Goal: Check status: Check status

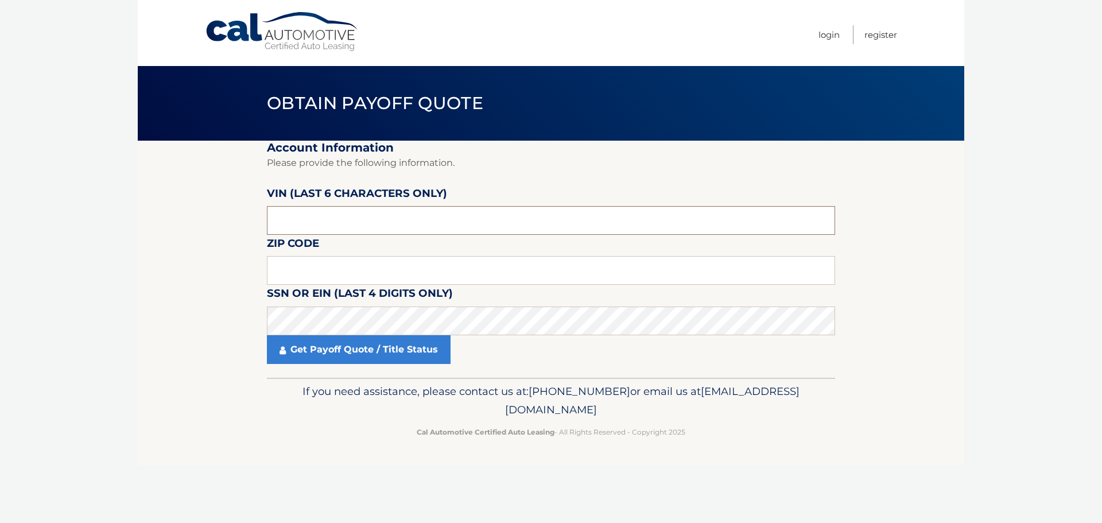
click at [365, 218] on input "text" at bounding box center [551, 220] width 568 height 29
type input "146977"
click at [373, 276] on input "text" at bounding box center [551, 270] width 568 height 29
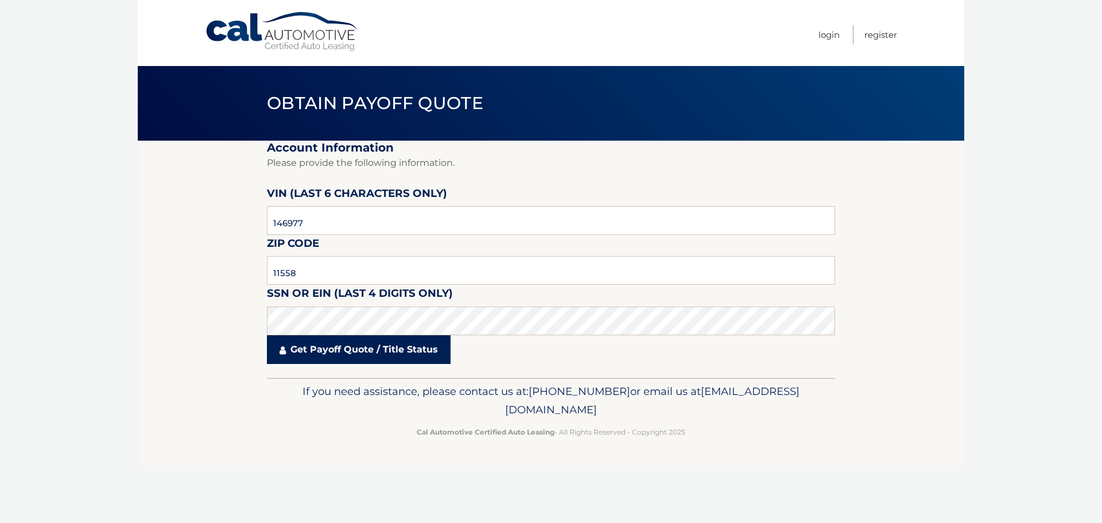
click at [326, 347] on link "Get Payoff Quote / Title Status" at bounding box center [359, 349] width 184 height 29
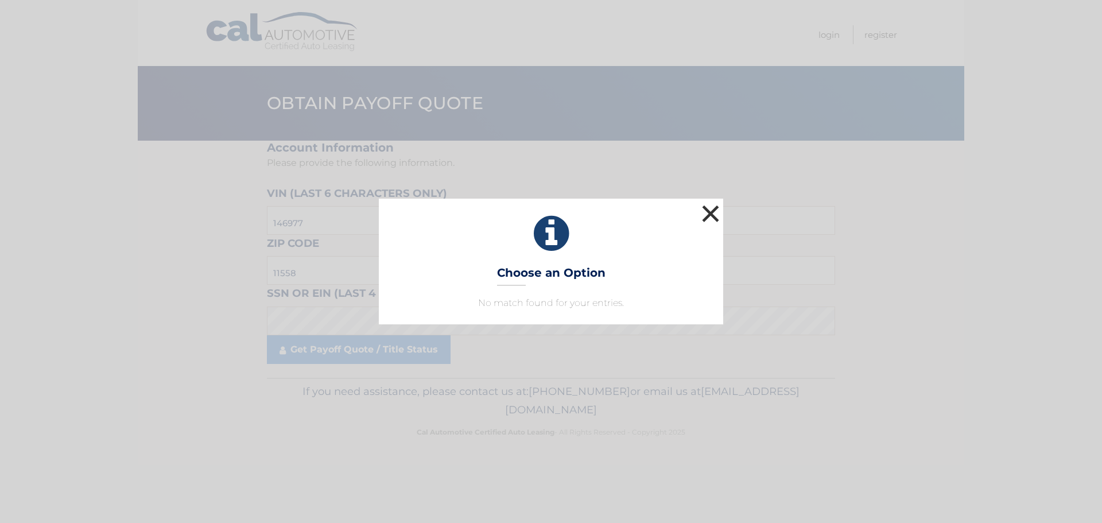
click at [707, 211] on button "×" at bounding box center [710, 213] width 23 height 23
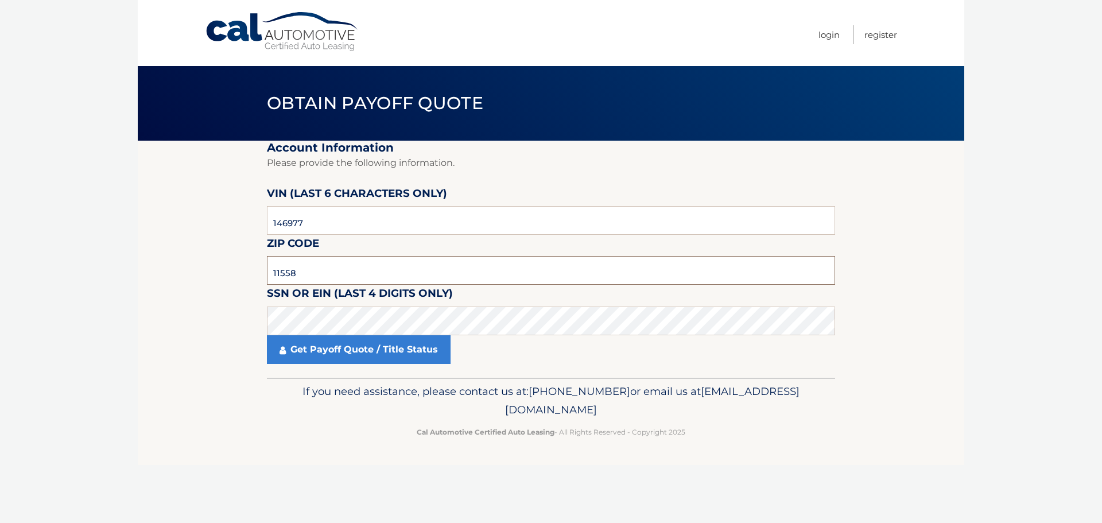
click at [300, 273] on input "11558" at bounding box center [551, 270] width 568 height 29
drag, startPoint x: 306, startPoint y: 278, endPoint x: 204, endPoint y: 283, distance: 102.3
click at [254, 281] on section "Account Information Please provide the following information. VIN (last 6 chara…" at bounding box center [551, 259] width 827 height 237
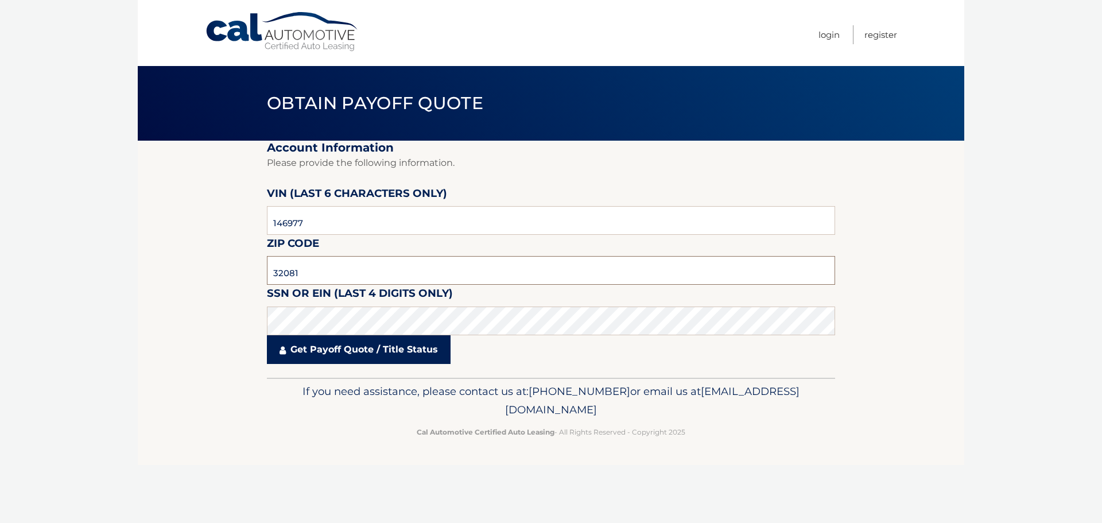
type input "32081"
click at [335, 353] on link "Get Payoff Quote / Title Status" at bounding box center [359, 349] width 184 height 29
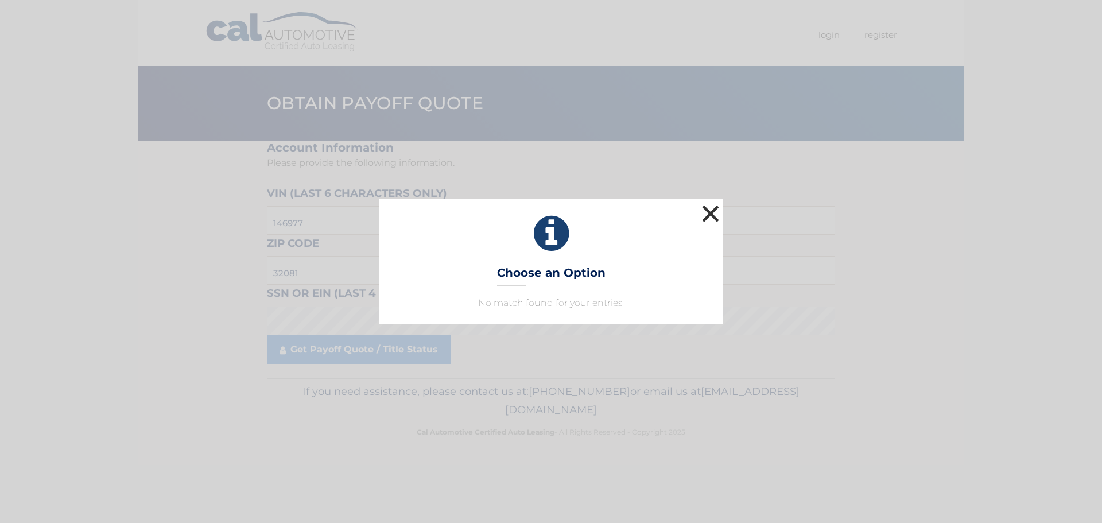
click at [713, 213] on button "×" at bounding box center [710, 213] width 23 height 23
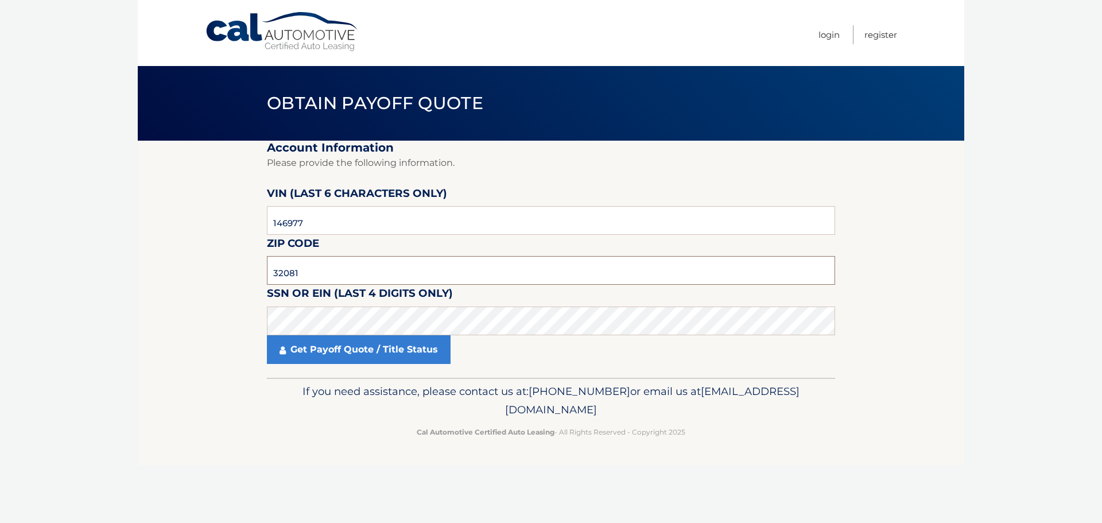
drag, startPoint x: 327, startPoint y: 270, endPoint x: 121, endPoint y: 255, distance: 206.7
click at [122, 255] on body "Cal Automotive Menu Login Register Obtain Payoff Quote" at bounding box center [551, 261] width 1102 height 523
type input "11558"
click at [3, 329] on body "Cal Automotive Menu Login Register Obtain Payoff Quote" at bounding box center [551, 261] width 1102 height 523
click button "For Originating Dealer" at bounding box center [0, 0] width 0 height 0
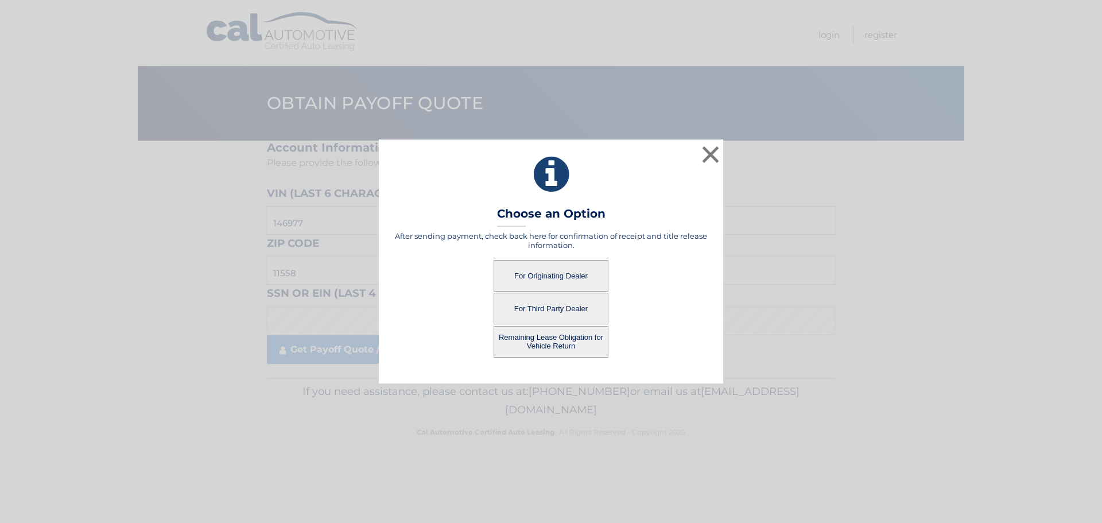
click at [553, 274] on button "For Originating Dealer" at bounding box center [551, 276] width 115 height 32
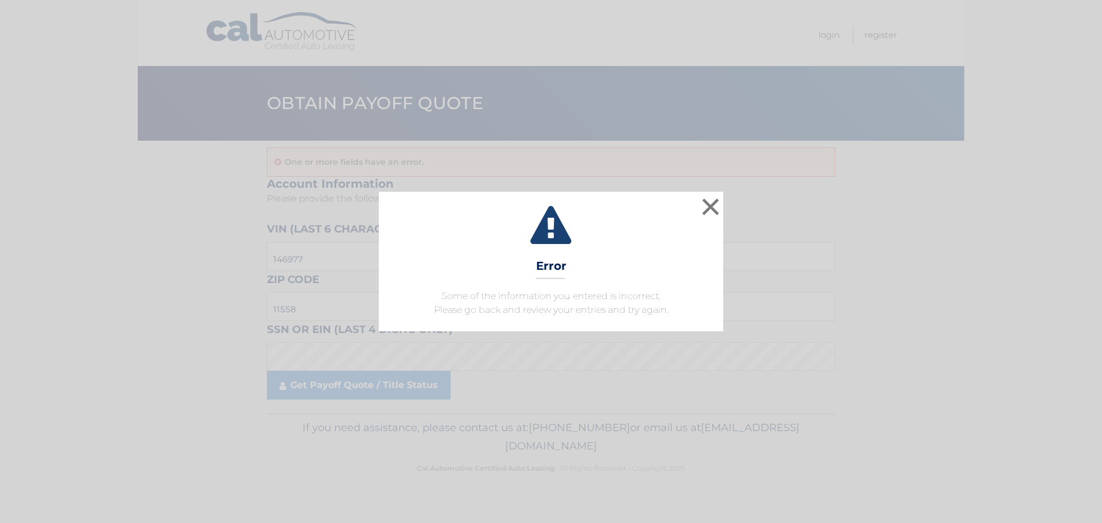
click at [723, 202] on div "× Error Some of the information you entered is incorrect. Please go back and re…" at bounding box center [551, 261] width 345 height 139
click at [698, 208] on icon at bounding box center [551, 226] width 316 height 41
click at [707, 207] on button "×" at bounding box center [710, 206] width 23 height 23
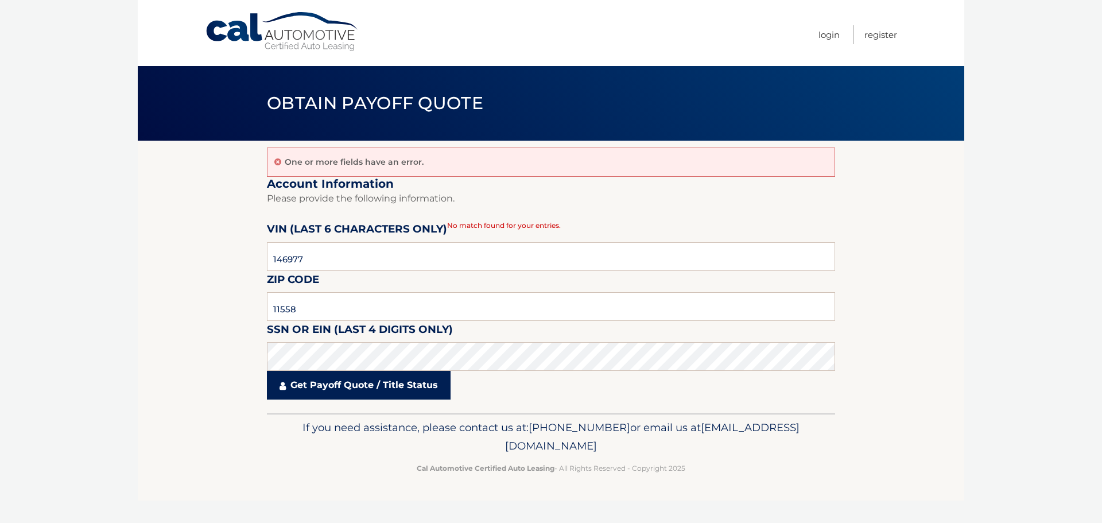
click at [351, 384] on link "Get Payoff Quote / Title Status" at bounding box center [359, 385] width 184 height 29
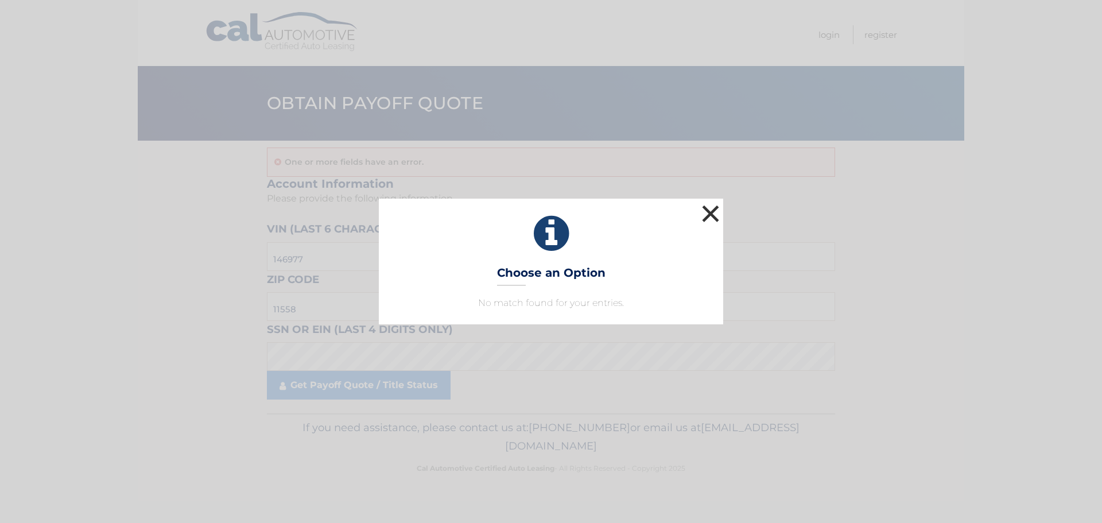
click at [710, 207] on button "×" at bounding box center [710, 213] width 23 height 23
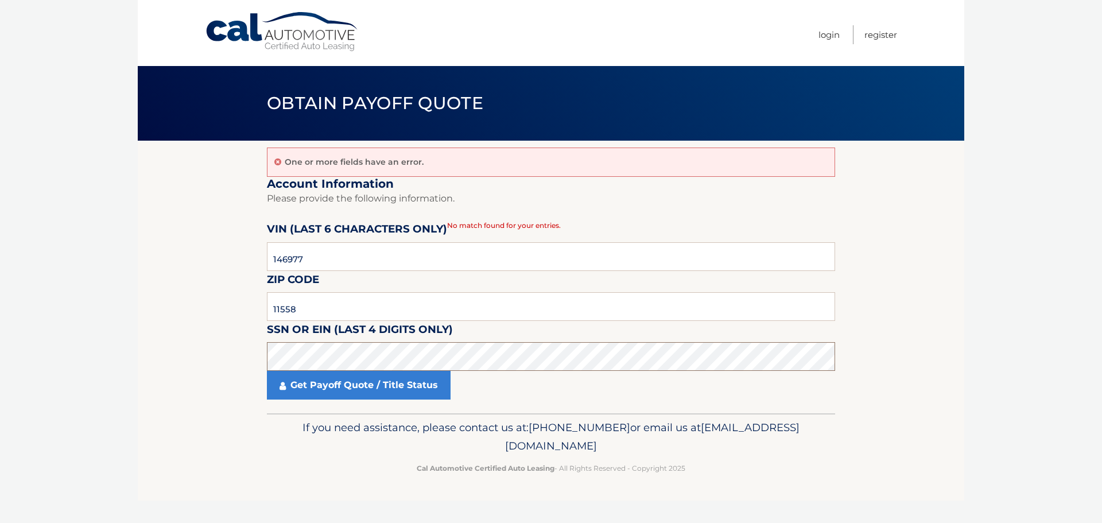
click at [193, 351] on section "One or more fields have an error. Account Information Please provide the follow…" at bounding box center [551, 277] width 827 height 273
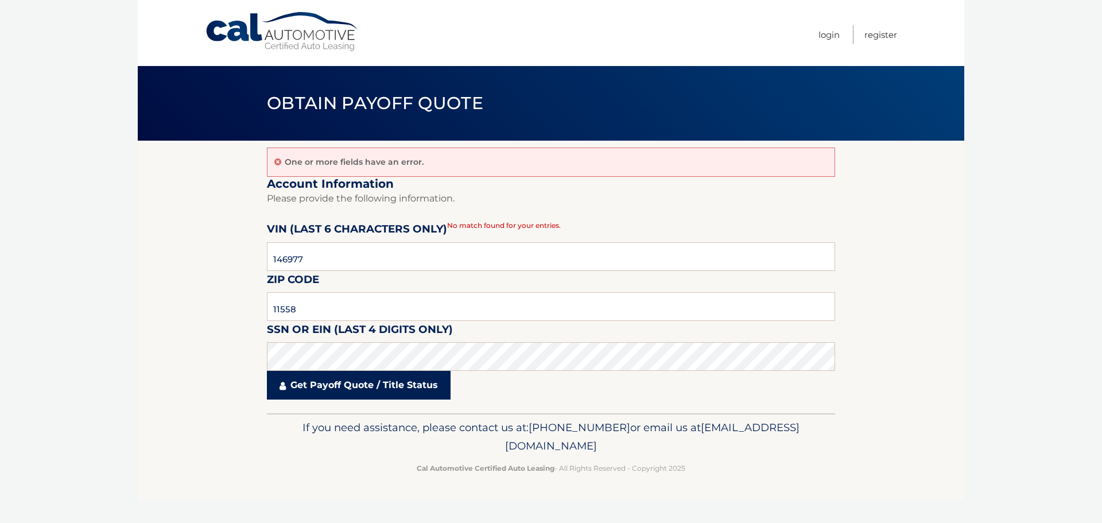
click at [343, 383] on link "Get Payoff Quote / Title Status" at bounding box center [359, 385] width 184 height 29
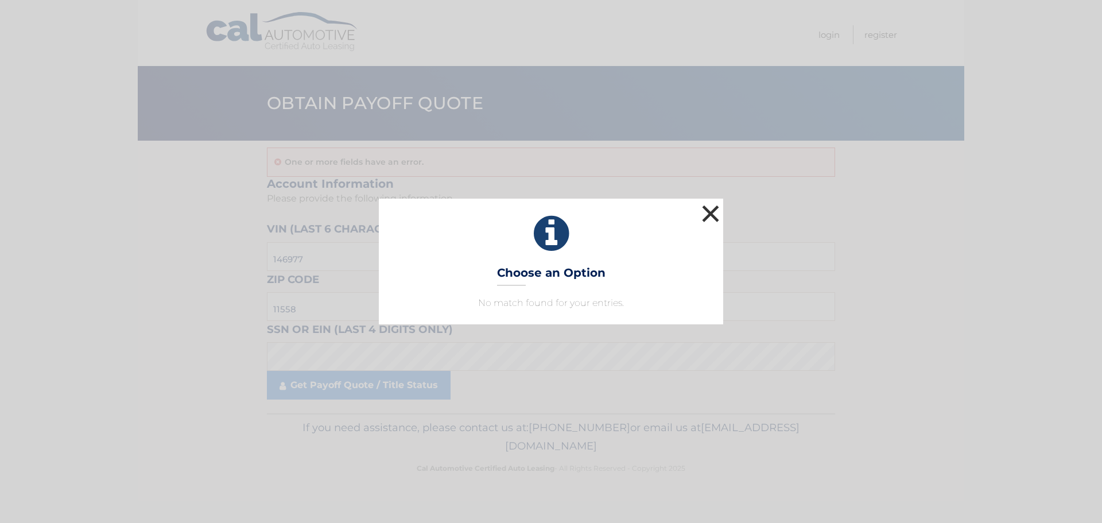
click at [711, 214] on button "×" at bounding box center [710, 213] width 23 height 23
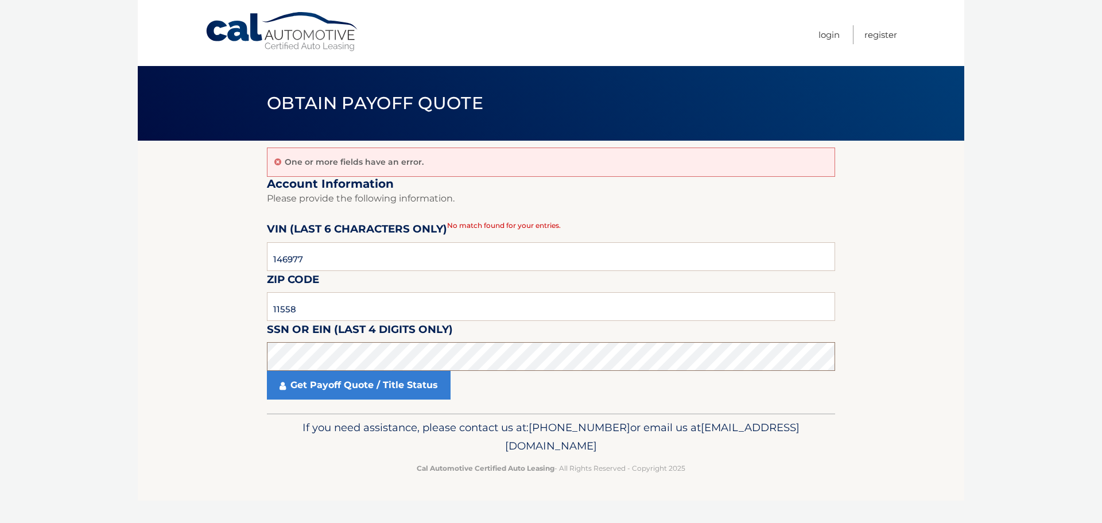
click at [80, 334] on body "Cal Automotive Menu Login Register Obtain Payoff Quote" at bounding box center [551, 261] width 1102 height 523
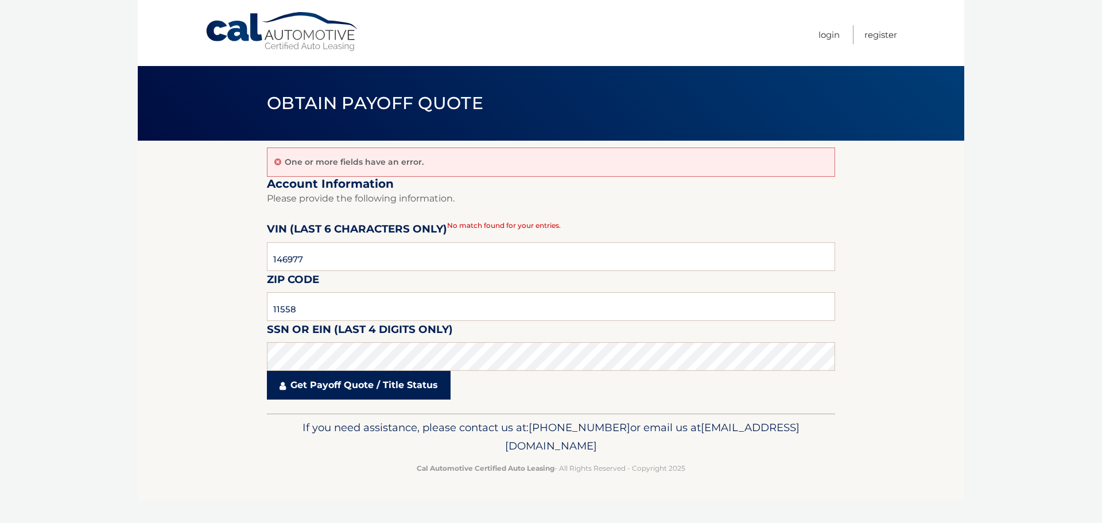
click at [334, 384] on link "Get Payoff Quote / Title Status" at bounding box center [359, 385] width 184 height 29
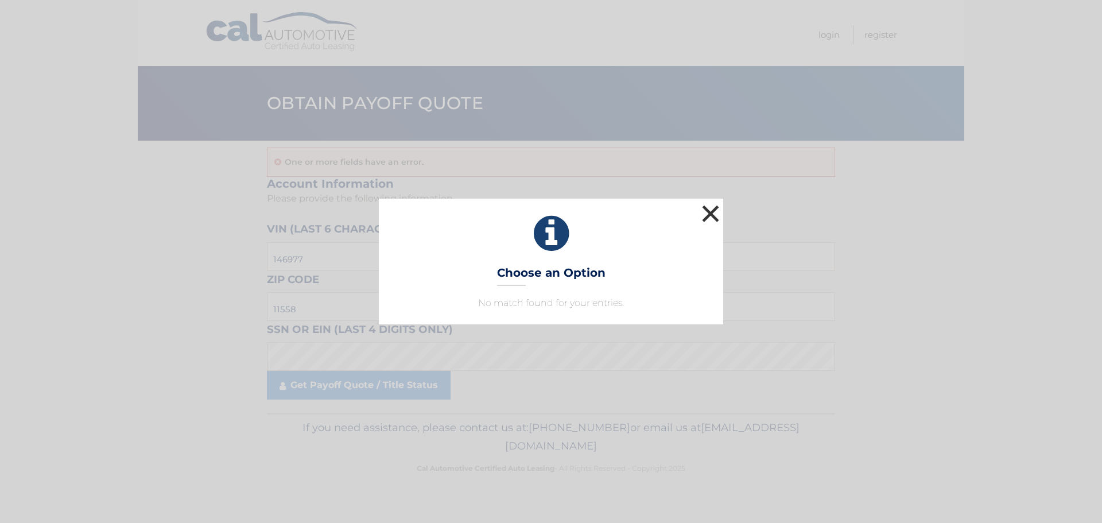
click at [712, 212] on button "×" at bounding box center [710, 213] width 23 height 23
